Goal: Task Accomplishment & Management: Manage account settings

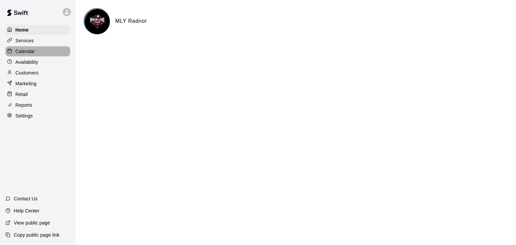
click at [32, 53] on p "Calendar" at bounding box center [24, 51] width 19 height 7
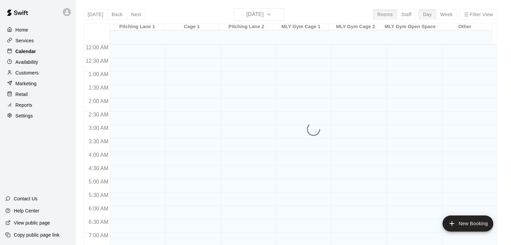
scroll to position [416, 0]
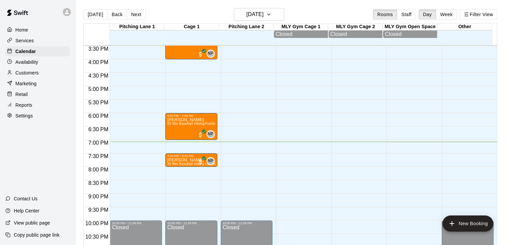
click at [451, 13] on button "Week" at bounding box center [446, 14] width 21 height 10
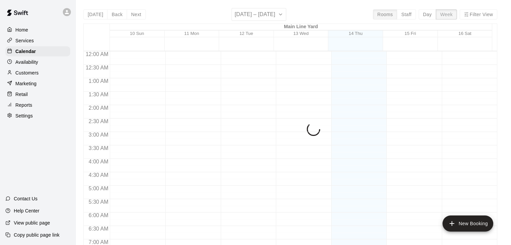
scroll to position [443, 0]
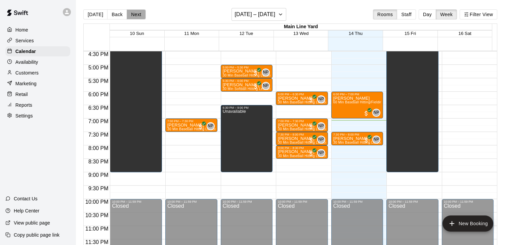
click at [129, 12] on button "Next" at bounding box center [136, 14] width 19 height 10
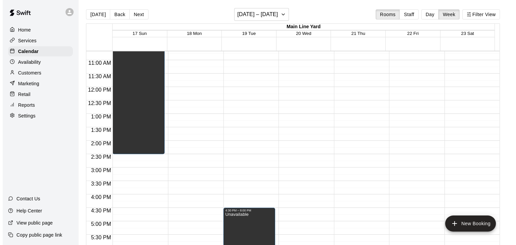
scroll to position [275, 0]
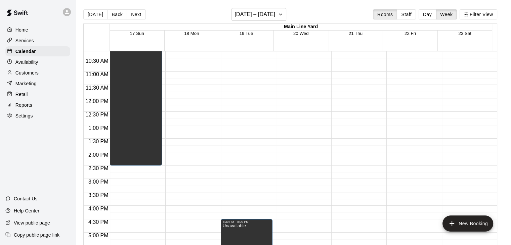
click at [296, 74] on div "12:00 AM – 8:00 AM Closed 10:00 PM – 11:59 PM Closed" at bounding box center [302, 98] width 52 height 645
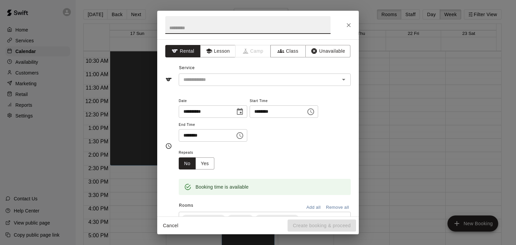
click at [241, 135] on icon "Choose time, selected time is 11:30 AM" at bounding box center [240, 135] width 2 height 3
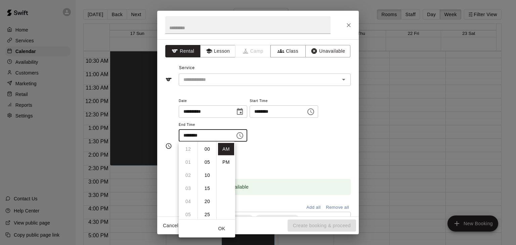
scroll to position [79, 0]
click at [227, 163] on li "PM" at bounding box center [226, 162] width 16 height 12
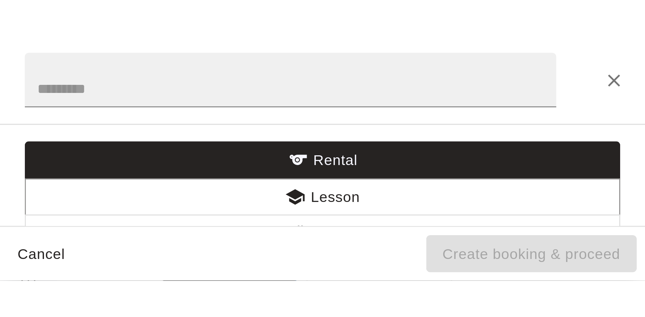
scroll to position [275, 0]
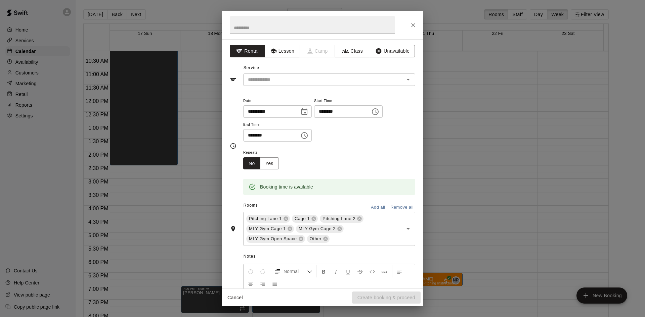
click at [308, 135] on icon "Choose time, selected time is 11:30 PM" at bounding box center [304, 136] width 8 height 8
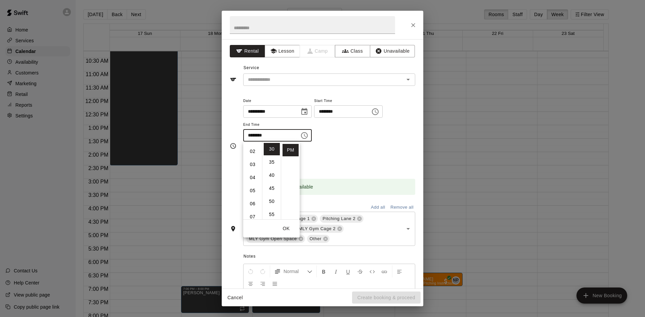
scroll to position [0, 0]
click at [255, 147] on li "12" at bounding box center [252, 149] width 16 height 12
click at [275, 150] on li "00" at bounding box center [272, 149] width 16 height 12
type input "********"
click at [397, 206] on button "Remove all" at bounding box center [402, 207] width 27 height 10
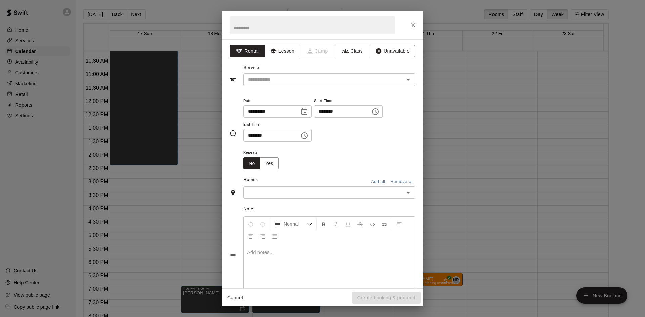
click at [406, 193] on icon "Open" at bounding box center [408, 193] width 8 height 8
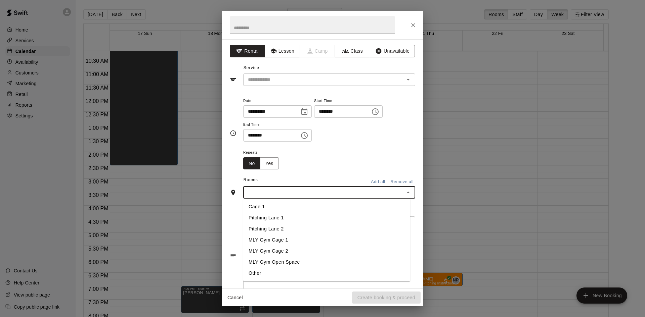
click at [266, 203] on li "Cage 1" at bounding box center [326, 206] width 167 height 11
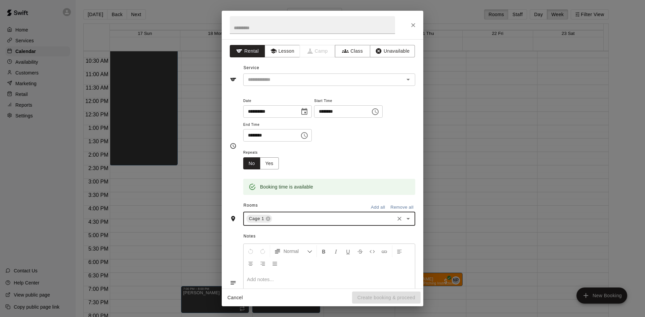
click at [404, 219] on icon "Open" at bounding box center [408, 219] width 8 height 8
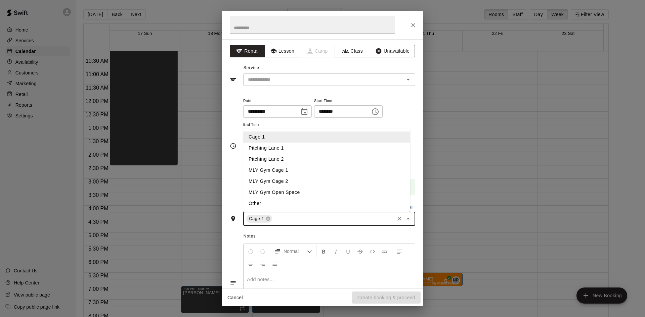
click at [285, 147] on li "Pitching Lane 1" at bounding box center [326, 148] width 167 height 11
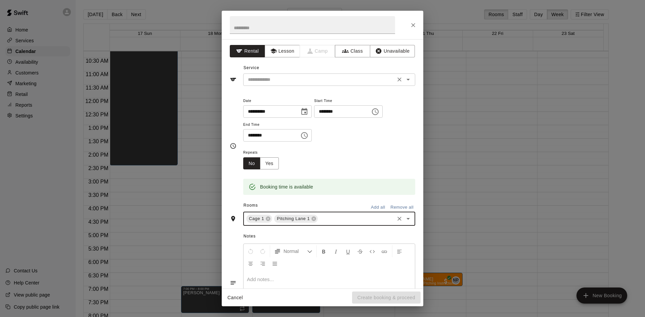
click at [349, 81] on input "text" at bounding box center [319, 80] width 148 height 8
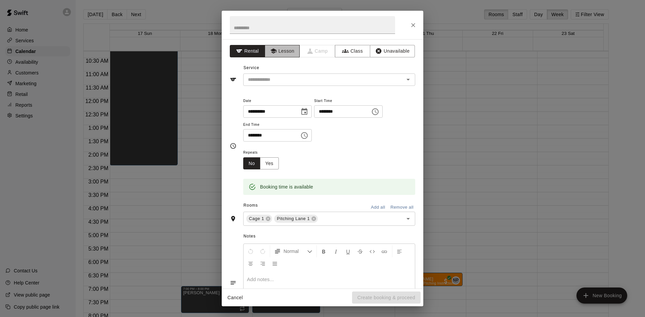
click at [289, 52] on button "Lesson" at bounding box center [282, 51] width 35 height 12
click at [405, 81] on icon "Open" at bounding box center [408, 80] width 8 height 8
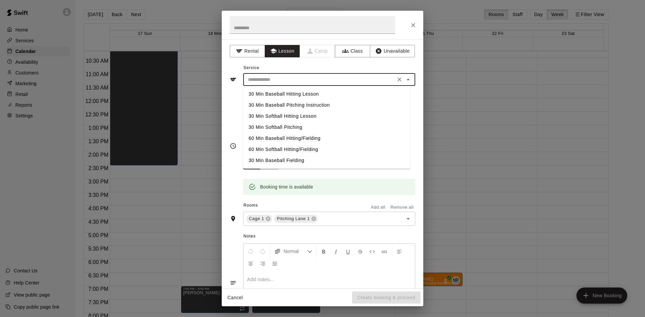
click at [301, 137] on li "60 Min Baseball Hitting/Fielding" at bounding box center [326, 138] width 167 height 11
type input "**********"
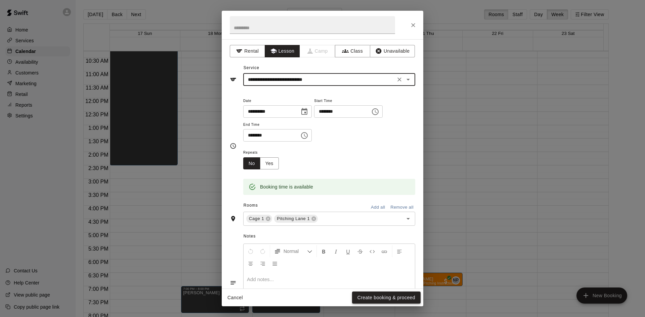
click at [380, 245] on button "Create booking & proceed" at bounding box center [386, 298] width 69 height 12
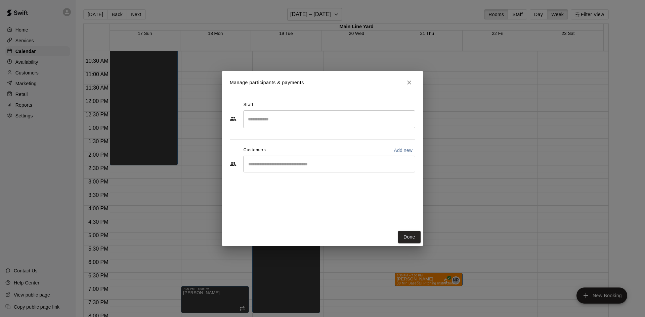
click at [326, 123] on input "Search staff" at bounding box center [329, 120] width 166 height 12
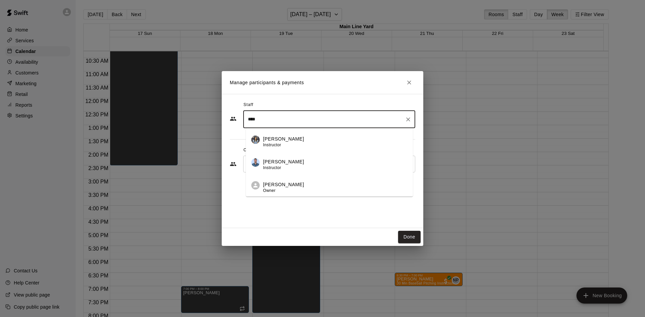
click at [283, 187] on p "[PERSON_NAME]" at bounding box center [283, 184] width 41 height 7
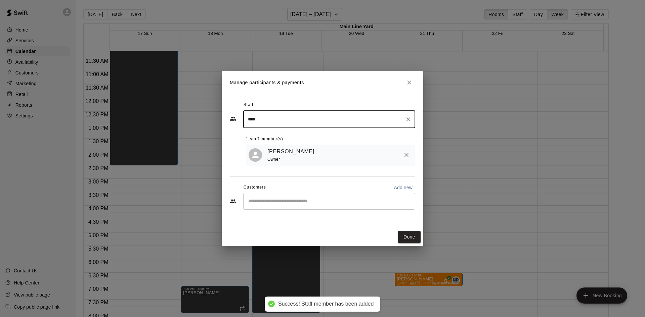
click at [286, 207] on div "​" at bounding box center [329, 201] width 172 height 17
type input "****"
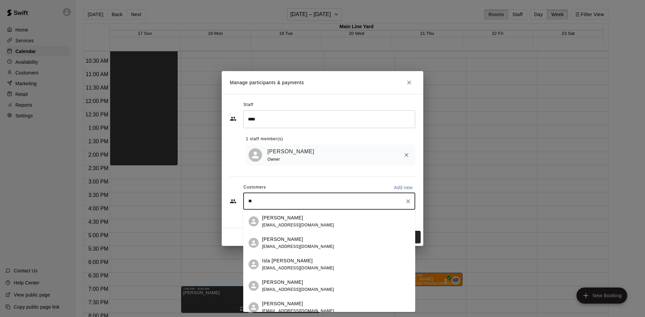
type input "*"
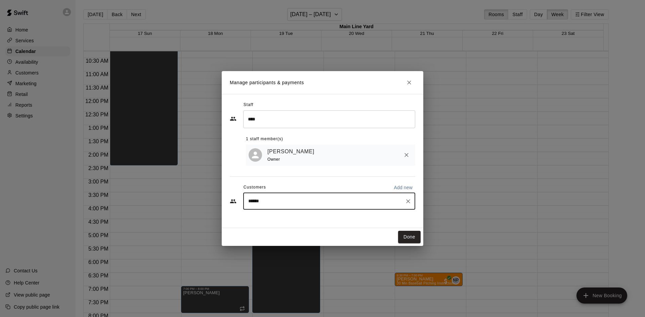
type input "*******"
click at [290, 223] on span "[EMAIL_ADDRESS][DOMAIN_NAME]" at bounding box center [298, 225] width 72 height 5
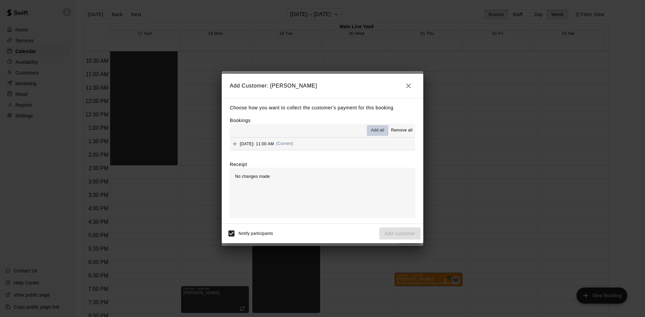
click at [374, 129] on span "Add all" at bounding box center [377, 130] width 13 height 7
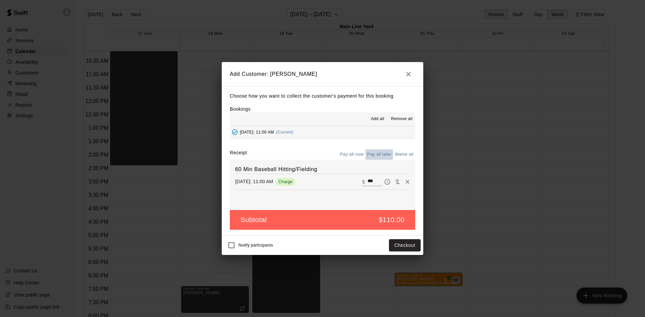
click at [381, 151] on button "Pay all later" at bounding box center [379, 154] width 28 height 10
click at [394, 245] on button "Add customer" at bounding box center [399, 245] width 41 height 12
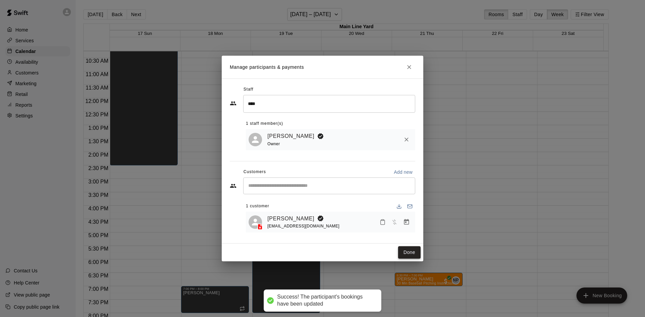
click at [404, 245] on button "Done" at bounding box center [409, 252] width 22 height 12
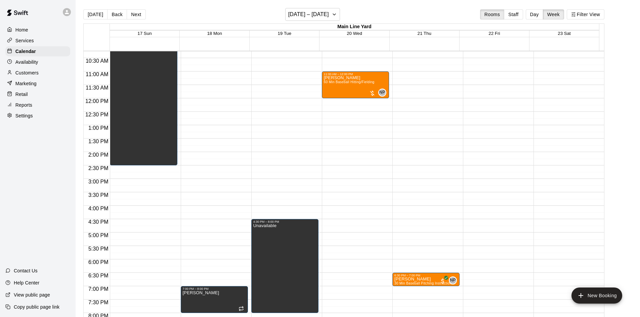
click at [483, 103] on div "12:00 AM – 8:00 AM Closed 10:00 PM – 11:59 PM Closed" at bounding box center [496, 98] width 67 height 645
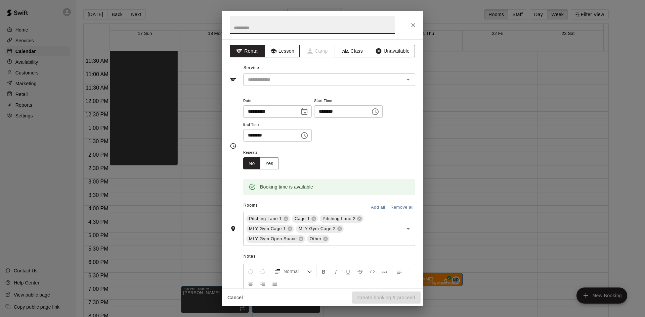
drag, startPoint x: 283, startPoint y: 53, endPoint x: 298, endPoint y: 55, distance: 14.3
click at [284, 53] on button "Lesson" at bounding box center [282, 51] width 35 height 12
click at [404, 79] on icon "Open" at bounding box center [408, 80] width 8 height 8
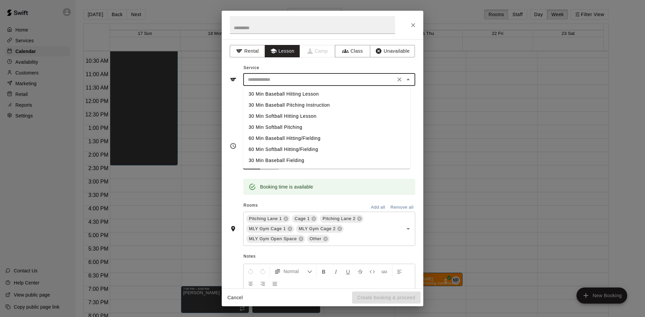
click at [304, 137] on li "60 Min Baseball Hitting/Fielding" at bounding box center [326, 138] width 167 height 11
type input "**********"
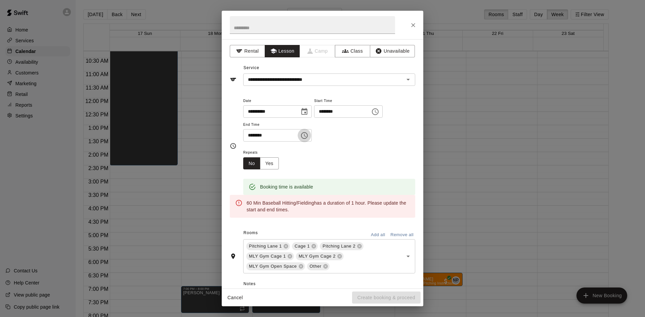
click at [308, 135] on icon "Choose time, selected time is 12:30 PM" at bounding box center [304, 136] width 8 height 8
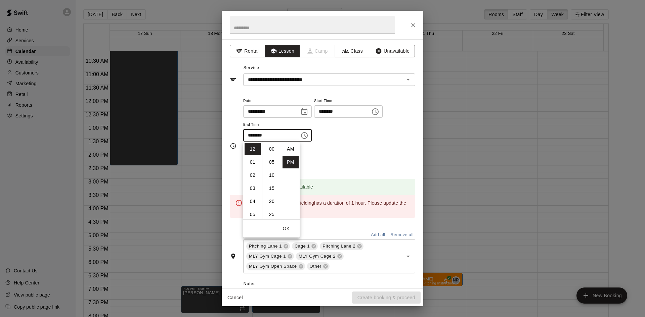
scroll to position [12, 0]
click at [256, 163] on li "01" at bounding box center [252, 162] width 16 height 12
click at [272, 149] on li "00" at bounding box center [272, 149] width 16 height 12
type input "********"
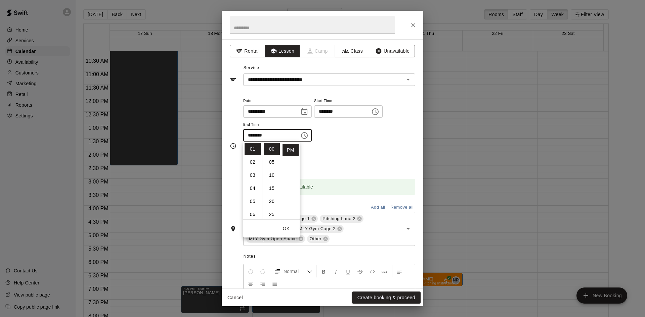
click at [358, 146] on div "**********" at bounding box center [329, 123] width 172 height 52
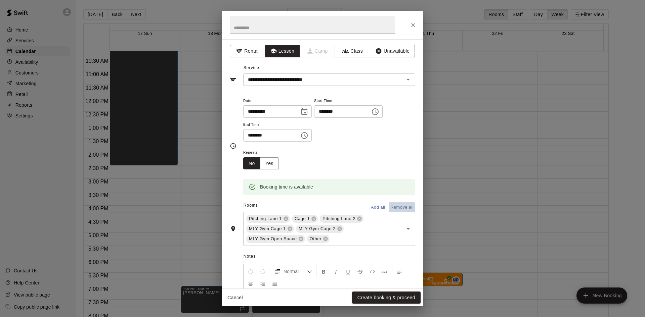
click at [403, 207] on button "Remove all" at bounding box center [402, 207] width 27 height 10
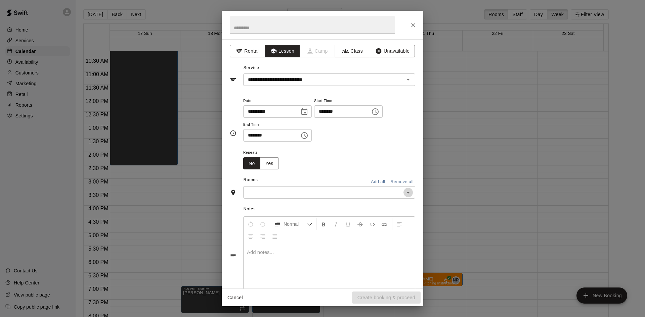
click at [404, 192] on icon "Open" at bounding box center [408, 193] width 8 height 8
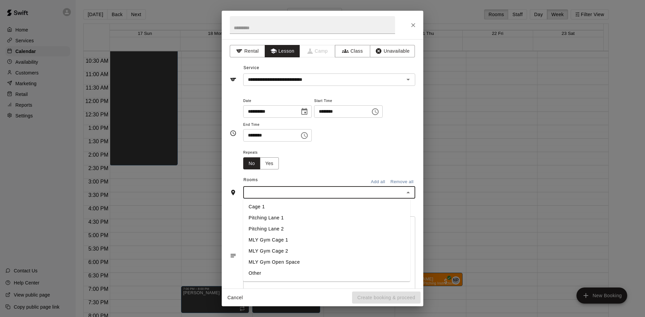
click at [273, 208] on li "Cage 1" at bounding box center [326, 206] width 167 height 11
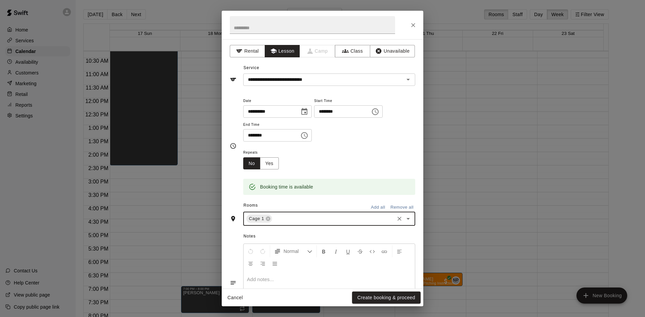
click at [404, 218] on icon "Open" at bounding box center [408, 219] width 8 height 8
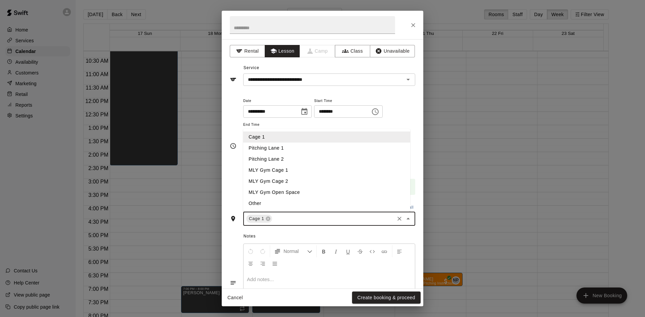
click at [274, 148] on li "Pitching Lane 1" at bounding box center [326, 148] width 167 height 11
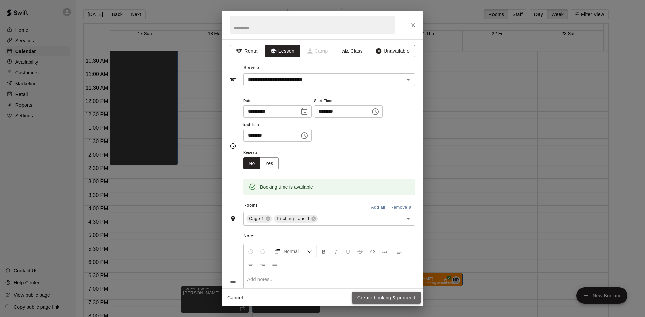
click at [408, 245] on button "Create booking & proceed" at bounding box center [386, 298] width 69 height 12
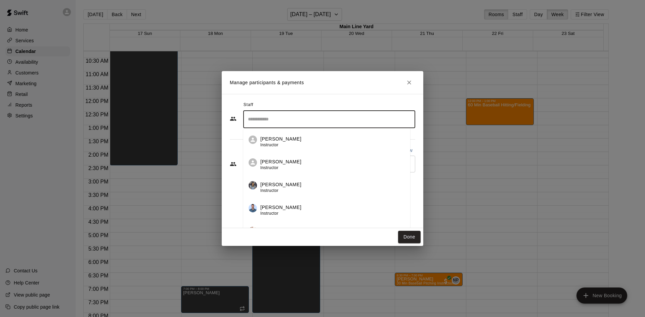
click at [338, 120] on input "Search staff" at bounding box center [329, 120] width 166 height 12
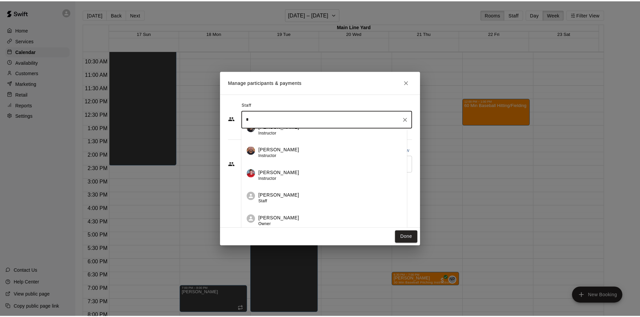
scroll to position [104, 0]
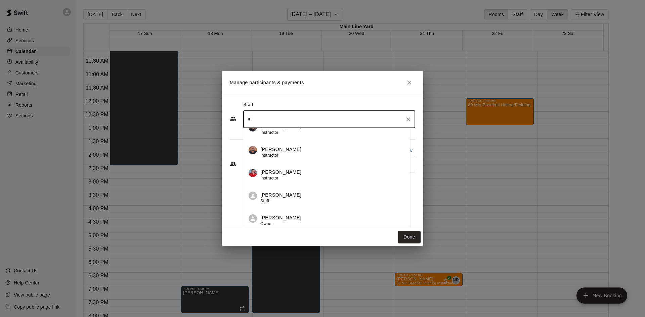
click at [289, 216] on div "[PERSON_NAME] Owner" at bounding box center [332, 221] width 144 height 13
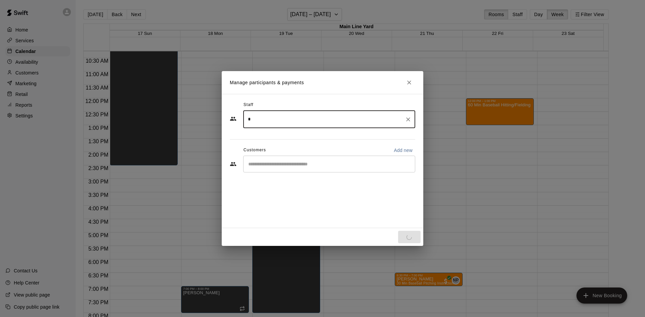
type input "*"
click at [267, 166] on input "Start typing to search customers..." at bounding box center [329, 164] width 166 height 7
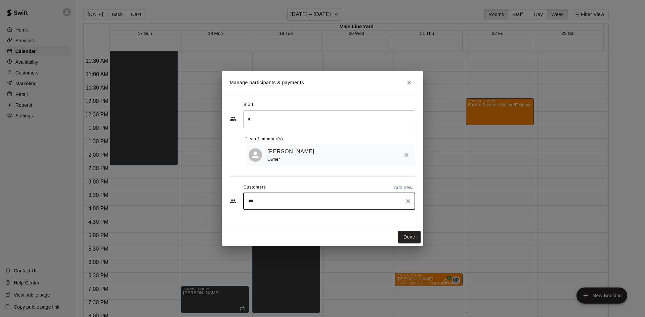
type input "****"
click at [300, 219] on p "[PERSON_NAME]" at bounding box center [282, 218] width 41 height 7
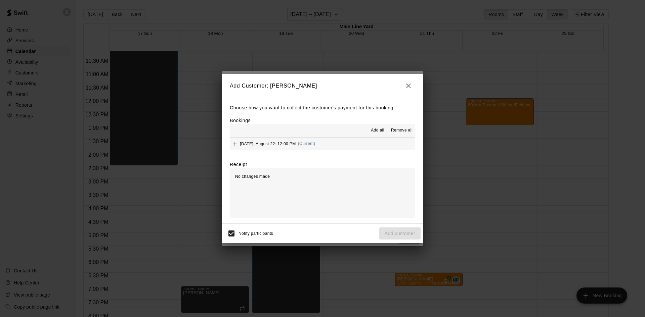
click at [375, 130] on span "Add all" at bounding box center [377, 130] width 13 height 7
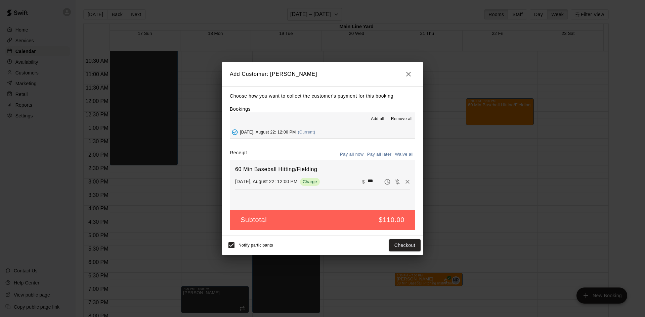
click at [381, 155] on button "Pay all later" at bounding box center [379, 154] width 28 height 10
click at [356, 154] on button "Pay all now" at bounding box center [351, 154] width 27 height 10
click at [393, 244] on button "Checkout" at bounding box center [405, 245] width 32 height 12
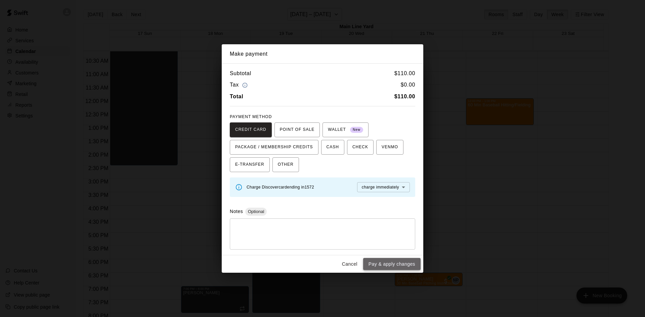
click at [387, 245] on button "Pay & apply changes" at bounding box center [391, 264] width 57 height 12
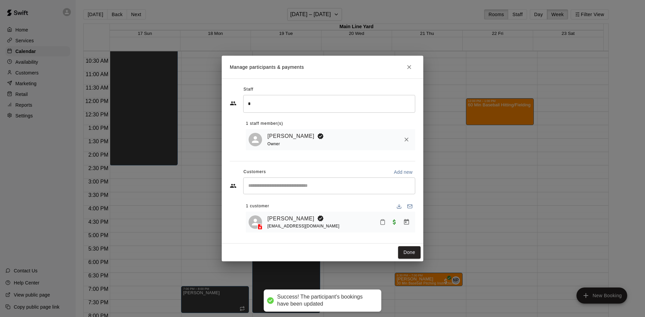
click at [409, 67] on icon "Close" at bounding box center [409, 67] width 7 height 7
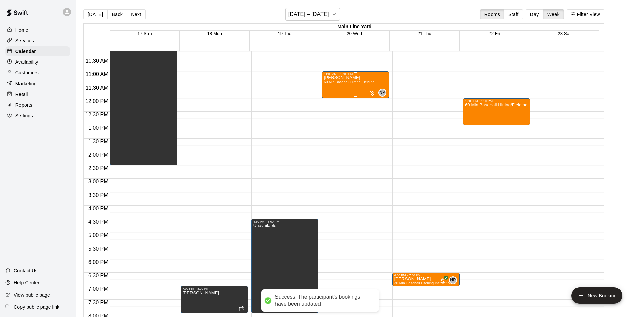
click at [369, 95] on div at bounding box center [372, 93] width 7 height 7
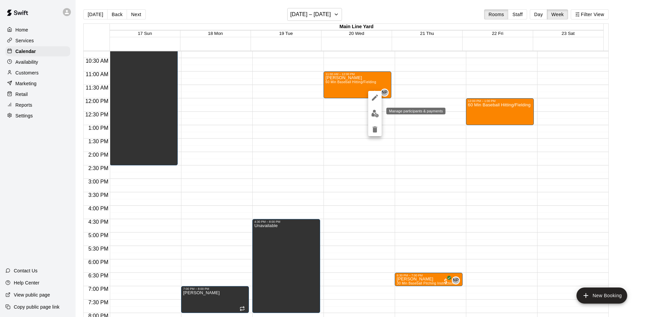
click at [373, 111] on img "edit" at bounding box center [375, 114] width 8 height 8
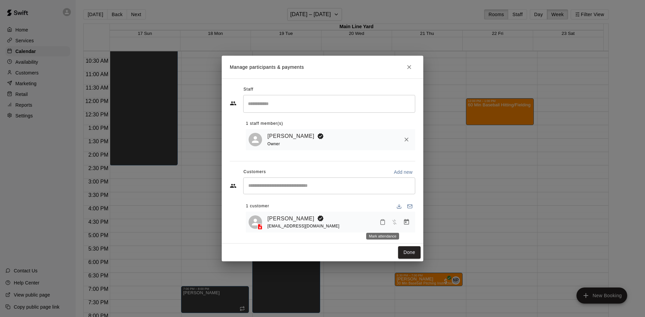
click at [383, 220] on icon "Mark attendance" at bounding box center [382, 222] width 6 height 6
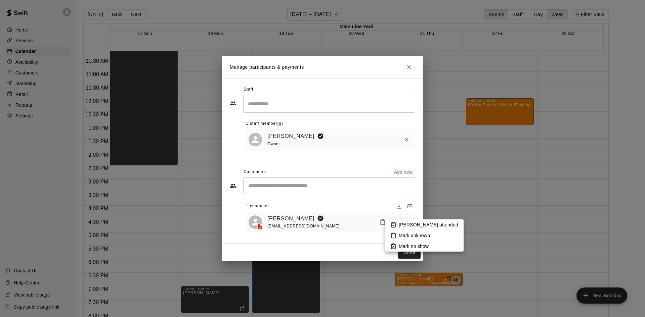
click at [371, 204] on div at bounding box center [322, 158] width 645 height 317
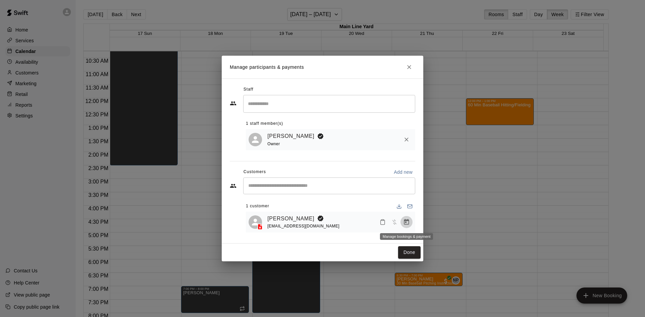
click at [408, 221] on icon "Manage bookings & payment" at bounding box center [406, 222] width 5 height 6
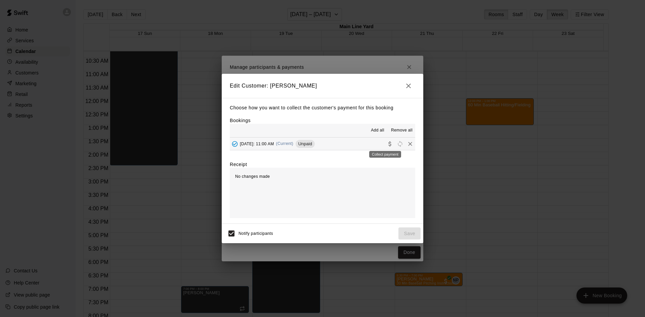
click at [387, 142] on icon "Collect payment" at bounding box center [390, 144] width 7 height 7
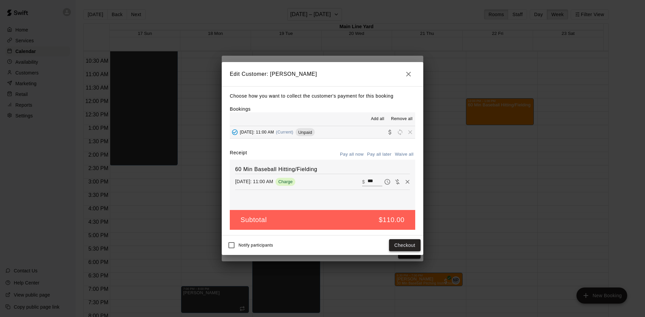
click at [393, 244] on button "Checkout" at bounding box center [405, 245] width 32 height 12
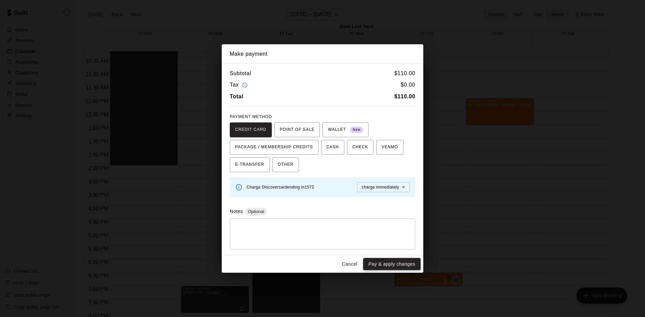
click at [399, 245] on button "Pay & apply changes" at bounding box center [391, 264] width 57 height 12
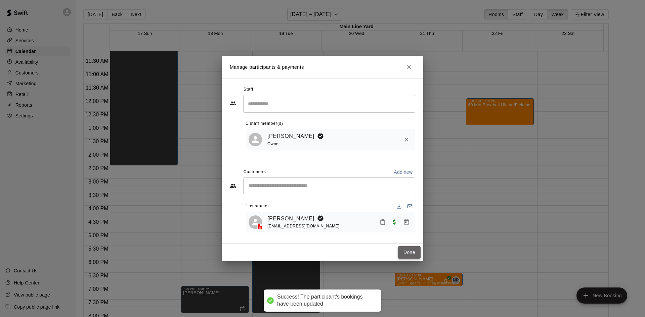
click at [410, 245] on button "Done" at bounding box center [409, 252] width 22 height 12
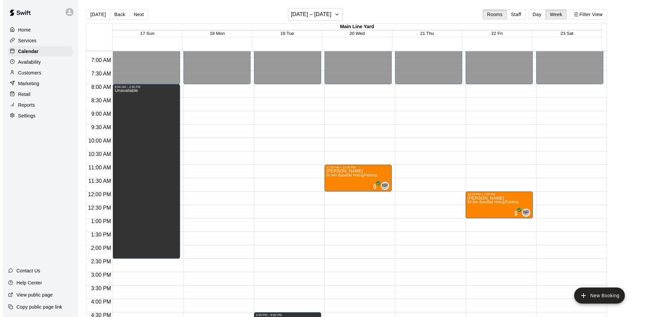
scroll to position [175, 0]
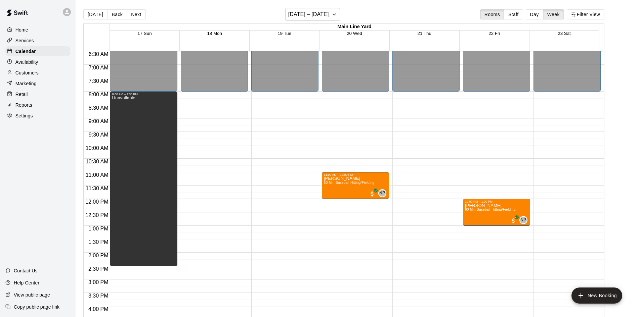
click at [193, 95] on div "12:00 AM – 8:00 AM Closed 7:00 PM – 8:00 PM [PERSON_NAME] 10:00 PM – 11:59 PM C…" at bounding box center [214, 199] width 67 height 645
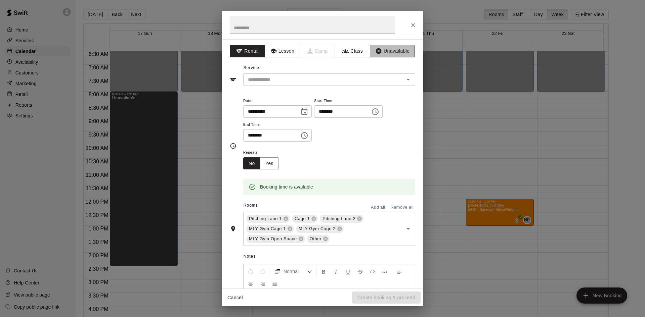
click at [376, 51] on icon "button" at bounding box center [379, 51] width 6 height 6
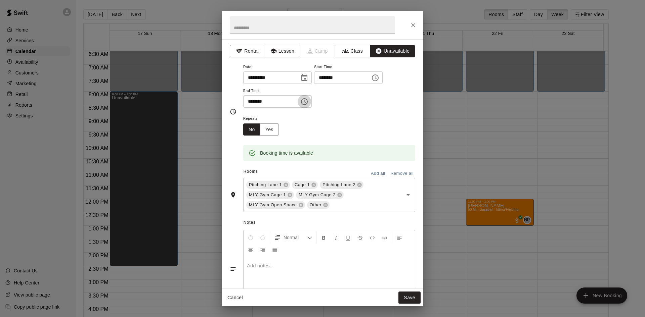
click at [308, 103] on icon "Choose time, selected time is 8:30 AM" at bounding box center [304, 102] width 8 height 8
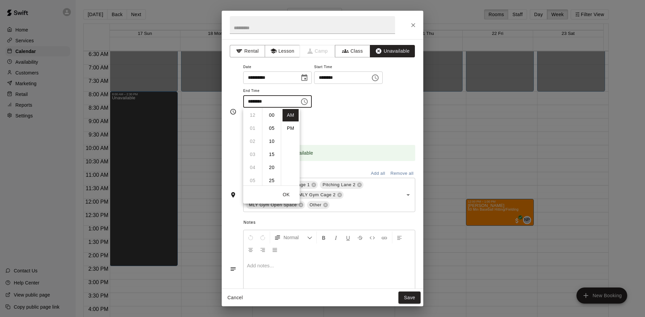
scroll to position [79, 0]
click at [287, 127] on li "PM" at bounding box center [290, 128] width 16 height 12
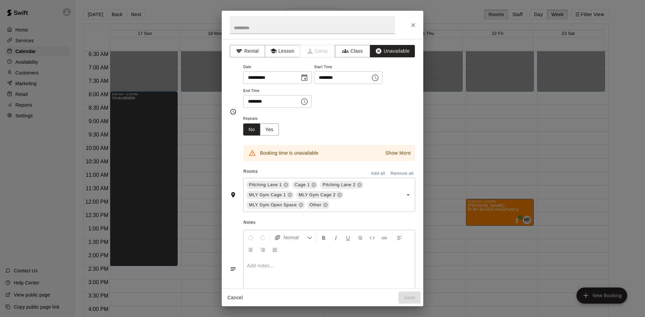
click at [306, 100] on icon "Choose time, selected time is 8:30 PM" at bounding box center [305, 101] width 2 height 3
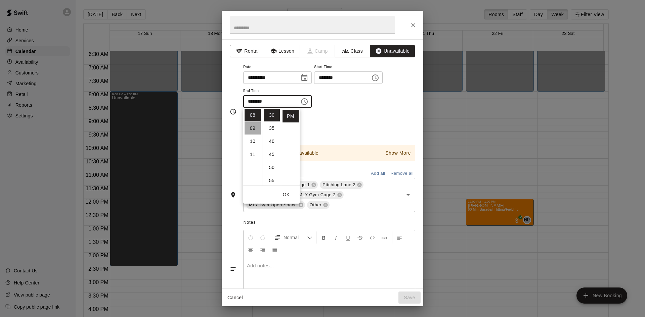
click at [254, 126] on li "09" at bounding box center [252, 128] width 16 height 12
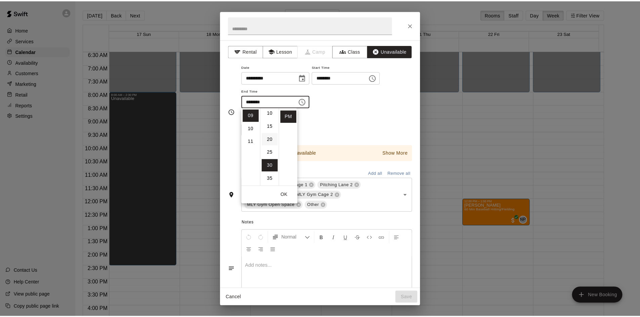
scroll to position [0, 0]
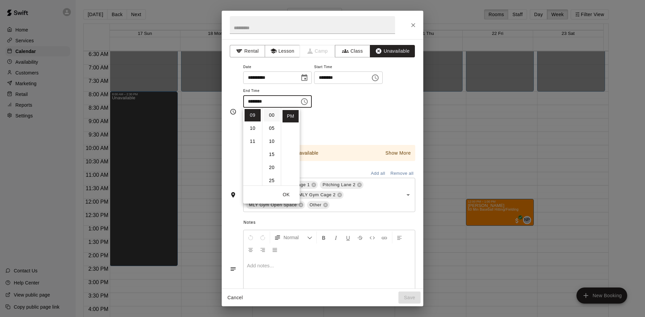
click at [272, 116] on li "00" at bounding box center [272, 115] width 16 height 12
type input "********"
click at [334, 106] on div "**********" at bounding box center [329, 85] width 172 height 45
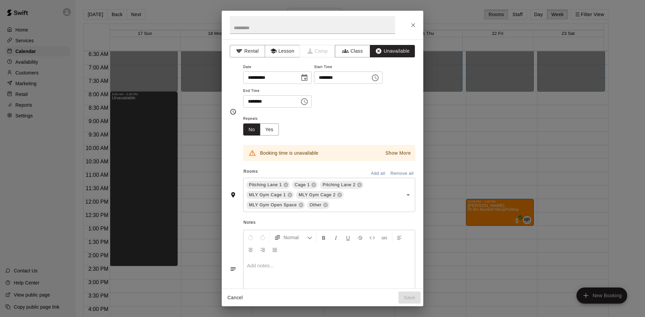
click at [390, 171] on button "Remove all" at bounding box center [402, 174] width 27 height 10
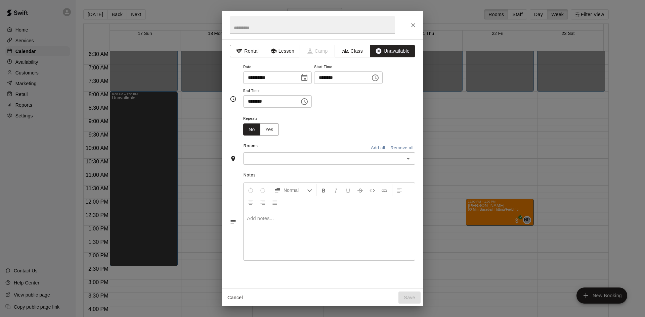
click at [410, 157] on icon "Open" at bounding box center [408, 159] width 8 height 8
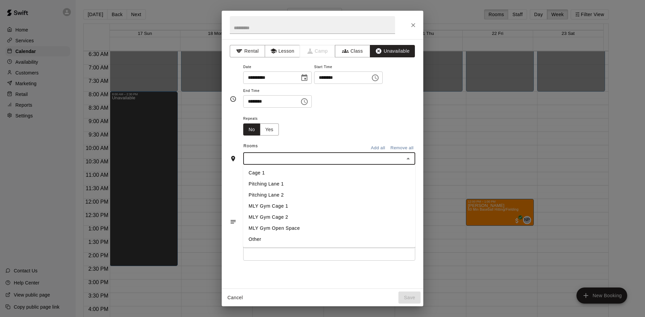
drag, startPoint x: 266, startPoint y: 173, endPoint x: 300, endPoint y: 173, distance: 34.6
click at [266, 174] on li "Cage 1" at bounding box center [329, 173] width 172 height 11
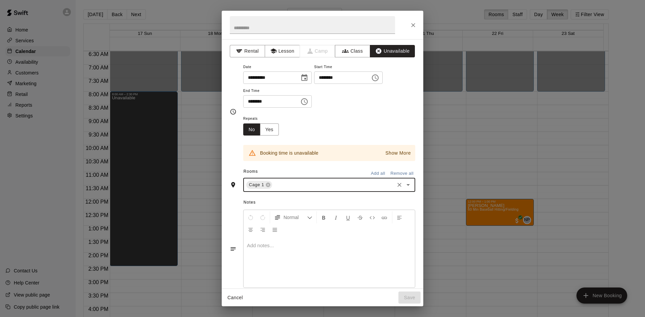
click at [404, 185] on icon "Open" at bounding box center [408, 185] width 8 height 8
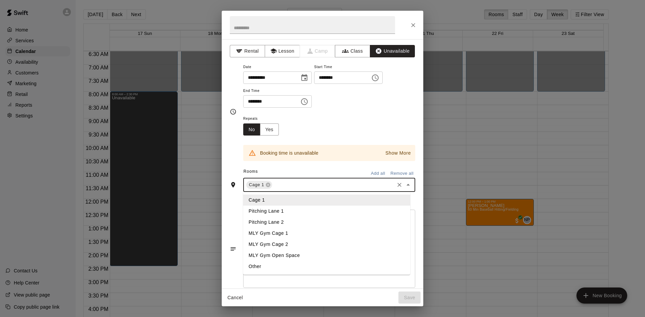
click at [276, 214] on li "Pitching Lane 1" at bounding box center [326, 211] width 167 height 11
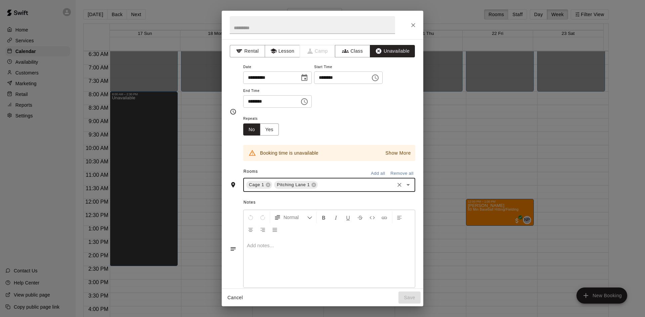
click at [415, 27] on button "Close" at bounding box center [413, 25] width 12 height 12
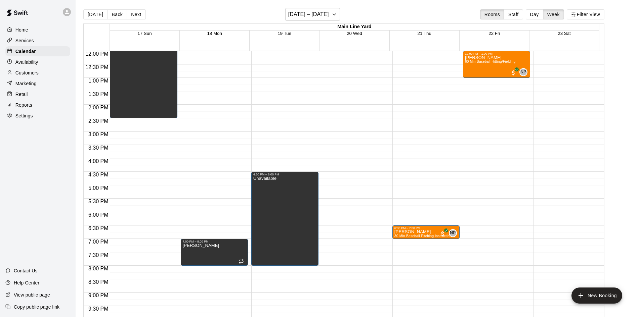
scroll to position [343, 0]
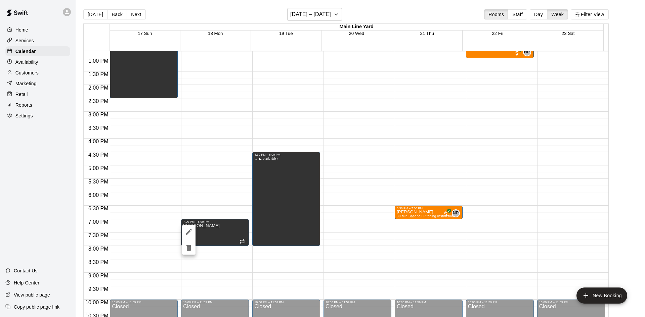
click at [216, 194] on div at bounding box center [322, 158] width 645 height 317
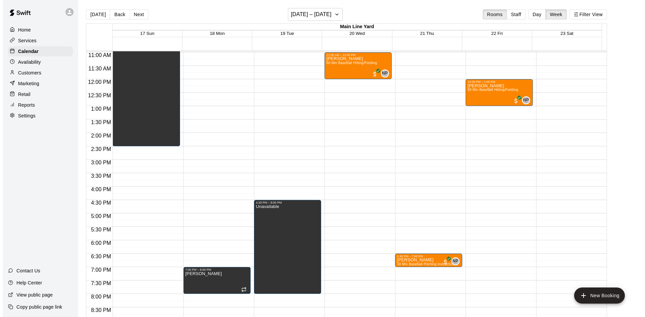
scroll to position [208, 0]
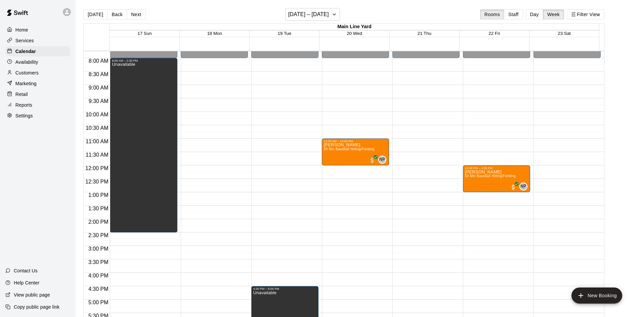
click at [206, 103] on div "12:00 AM – 8:00 AM Closed 7:00 PM – 8:00 PM [PERSON_NAME] 10:00 PM – 11:59 PM C…" at bounding box center [214, 165] width 67 height 645
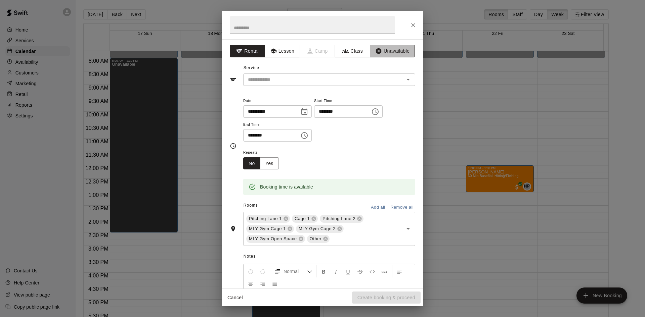
click at [390, 50] on button "Unavailable" at bounding box center [392, 51] width 45 height 12
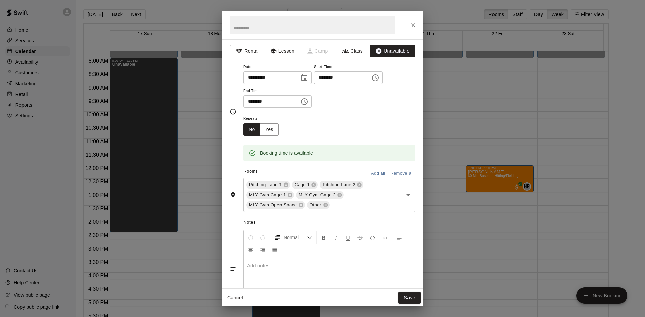
click at [379, 77] on icon "Choose time, selected time is 9:30 AM" at bounding box center [375, 78] width 8 height 8
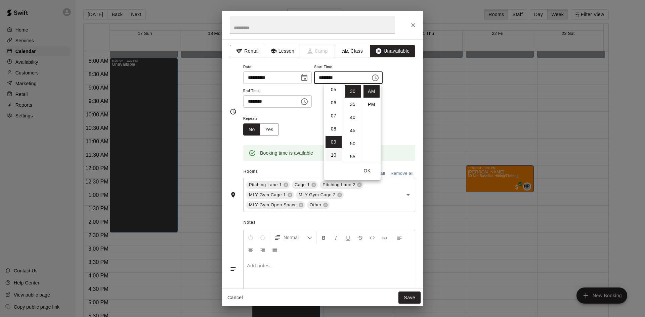
scroll to position [0, 0]
click at [332, 97] on li "08" at bounding box center [333, 95] width 16 height 12
click at [354, 91] on li "00" at bounding box center [353, 91] width 16 height 12
type input "********"
click at [308, 101] on icon "Choose time, selected time is 10:00 AM" at bounding box center [304, 102] width 8 height 8
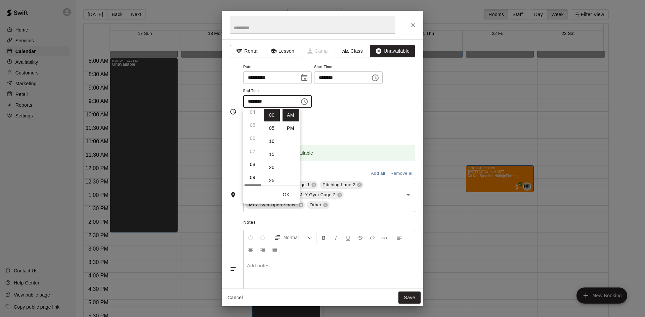
scroll to position [67, 0]
click at [286, 127] on li "PM" at bounding box center [290, 128] width 16 height 12
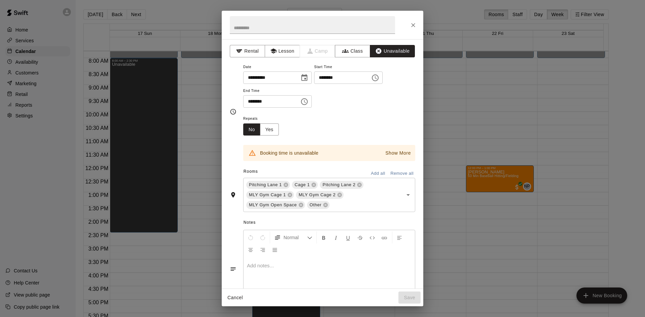
click at [308, 101] on icon "Choose time, selected time is 10:00 PM" at bounding box center [304, 102] width 8 height 8
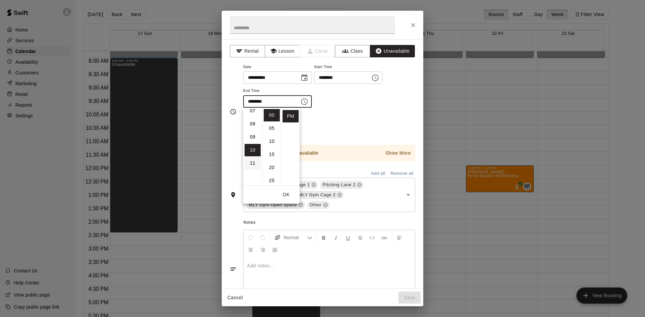
scroll to position [0, 0]
click at [251, 155] on li "06" at bounding box center [252, 160] width 16 height 12
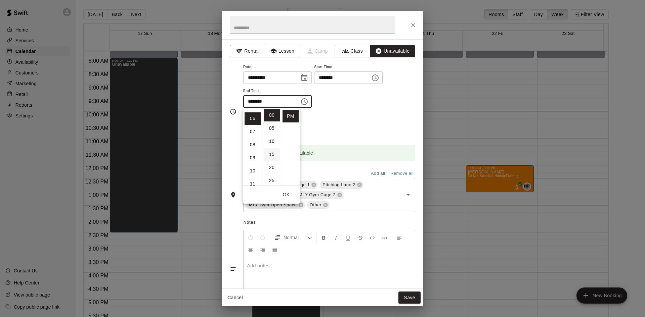
scroll to position [79, 0]
click at [270, 124] on li "30" at bounding box center [272, 127] width 16 height 12
type input "********"
click at [288, 194] on button "OK" at bounding box center [285, 195] width 21 height 12
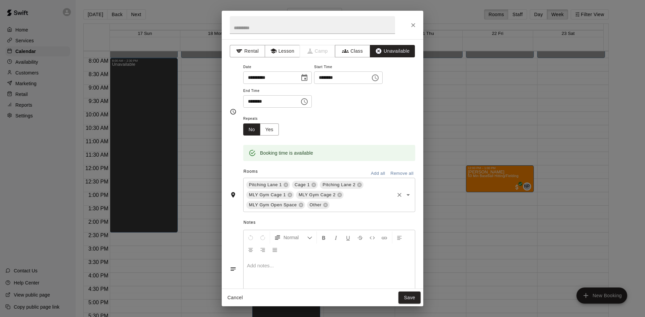
click at [396, 194] on icon "Clear" at bounding box center [399, 195] width 7 height 7
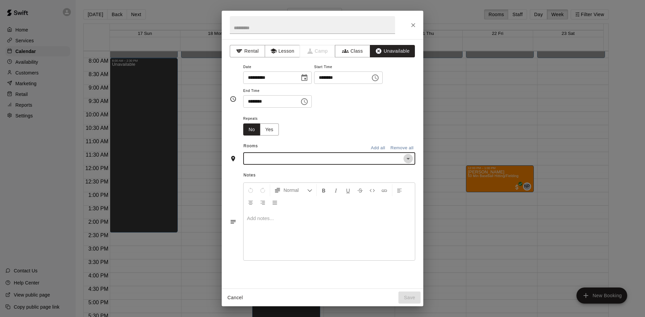
click at [406, 160] on icon "Open" at bounding box center [408, 159] width 8 height 8
click at [274, 171] on li "Cage 1" at bounding box center [329, 173] width 172 height 11
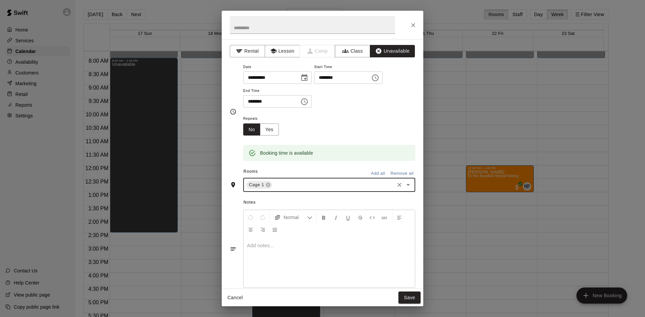
click at [404, 184] on icon "Open" at bounding box center [408, 185] width 8 height 8
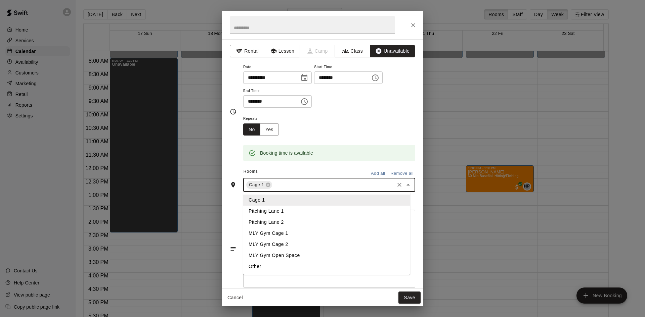
click at [288, 210] on li "Pitching Lane 1" at bounding box center [326, 211] width 167 height 11
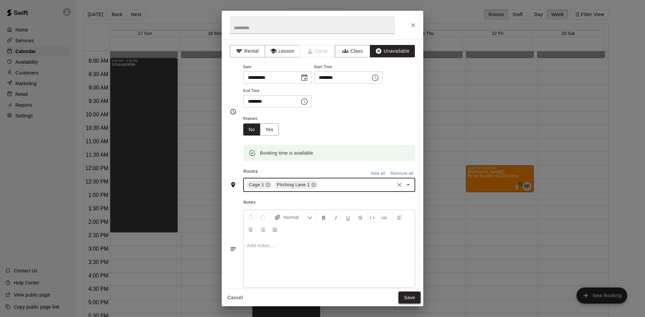
click at [404, 245] on button "Save" at bounding box center [409, 298] width 22 height 12
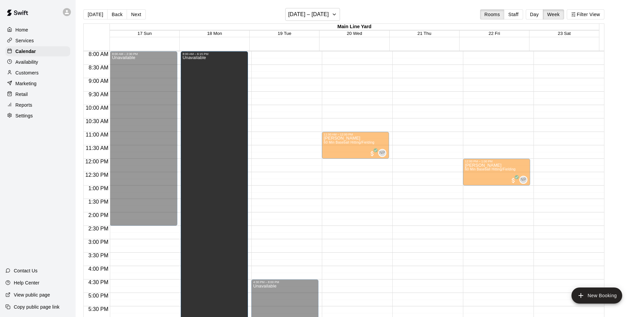
scroll to position [215, 0]
drag, startPoint x: 213, startPoint y: 176, endPoint x: 197, endPoint y: 333, distance: 158.3
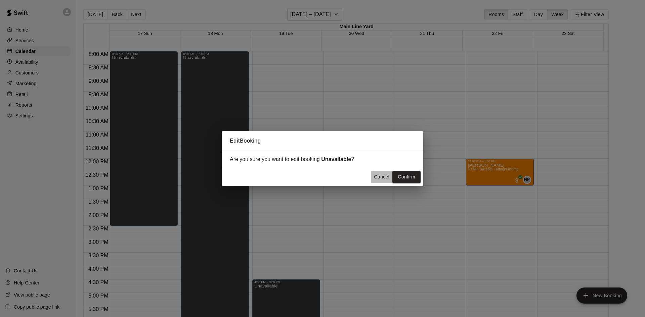
click at [383, 176] on button "Cancel" at bounding box center [381, 177] width 21 height 12
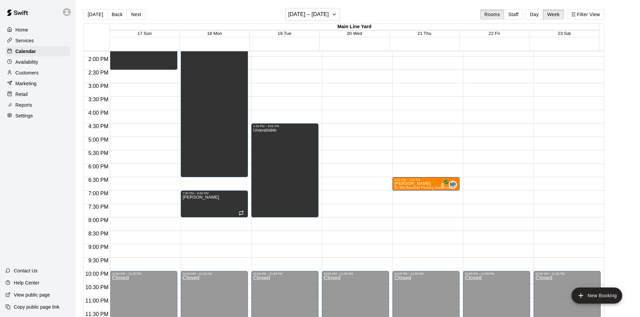
scroll to position [11, 0]
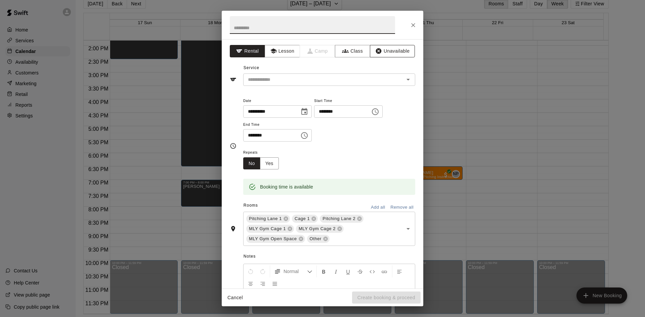
click at [386, 52] on button "Unavailable" at bounding box center [392, 51] width 45 height 12
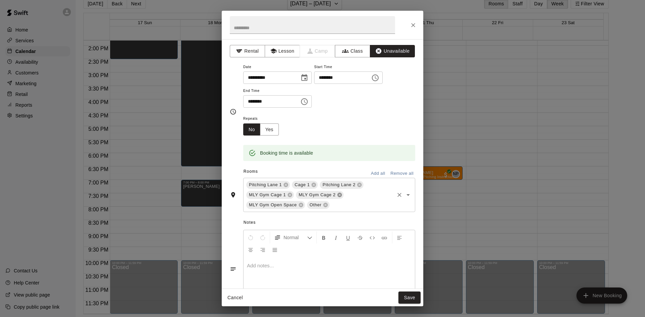
click at [339, 195] on icon at bounding box center [339, 195] width 4 height 4
click at [359, 184] on icon at bounding box center [359, 184] width 5 height 5
click at [360, 183] on span "MLY Gym Cage 1" at bounding box center [341, 185] width 42 height 7
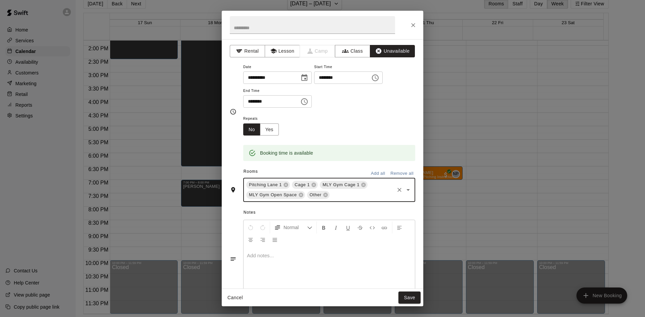
click at [363, 184] on icon at bounding box center [363, 185] width 4 height 4
click at [374, 184] on icon at bounding box center [374, 185] width 4 height 4
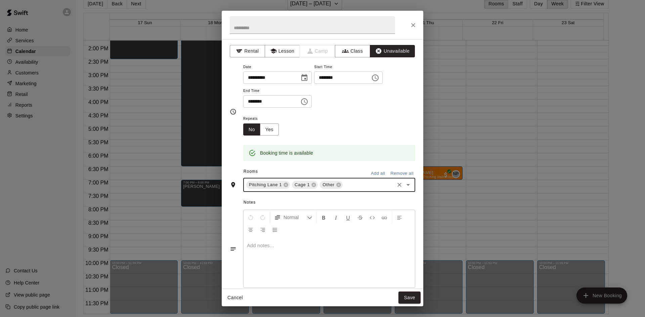
click at [338, 186] on icon at bounding box center [338, 184] width 5 height 5
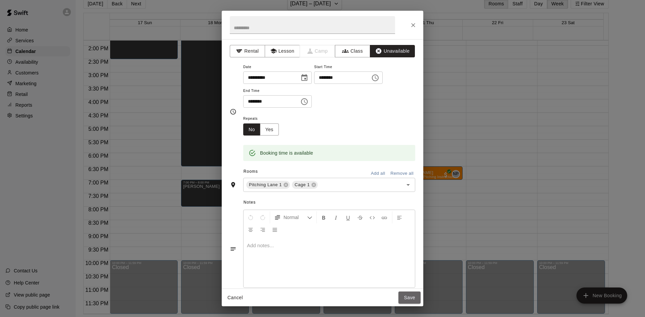
click at [417, 245] on button "Save" at bounding box center [409, 298] width 22 height 12
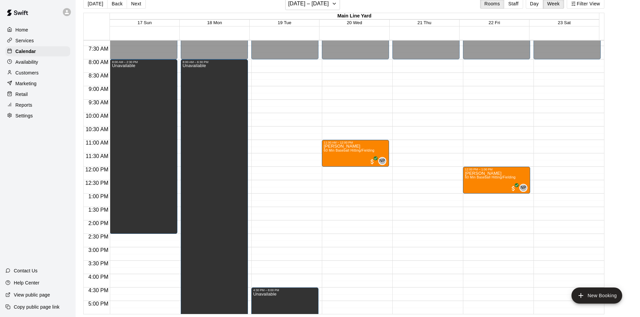
scroll to position [171, 0]
